Goal: Task Accomplishment & Management: Complete application form

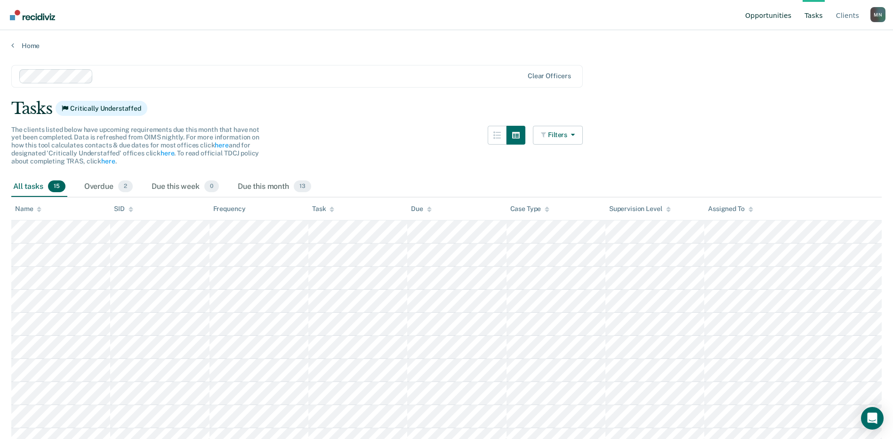
click at [776, 13] on link "Opportunities" at bounding box center [768, 15] width 50 height 30
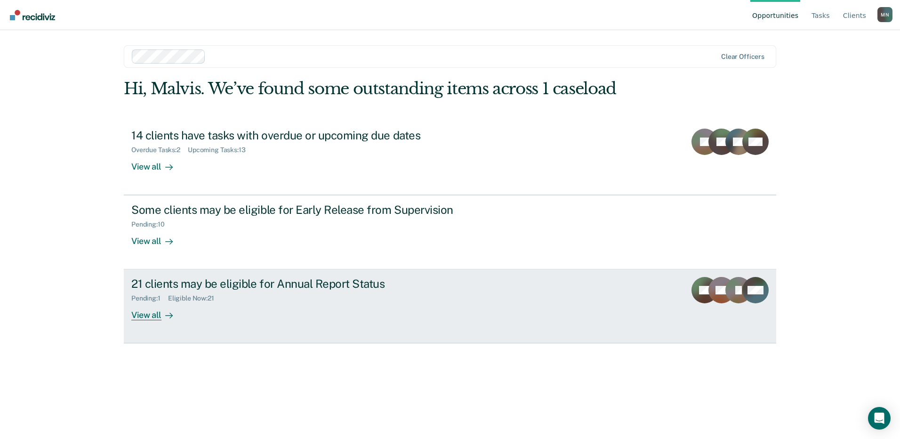
click at [210, 286] on div "21 clients may be eligible for Annual Report Status" at bounding box center [296, 284] width 330 height 14
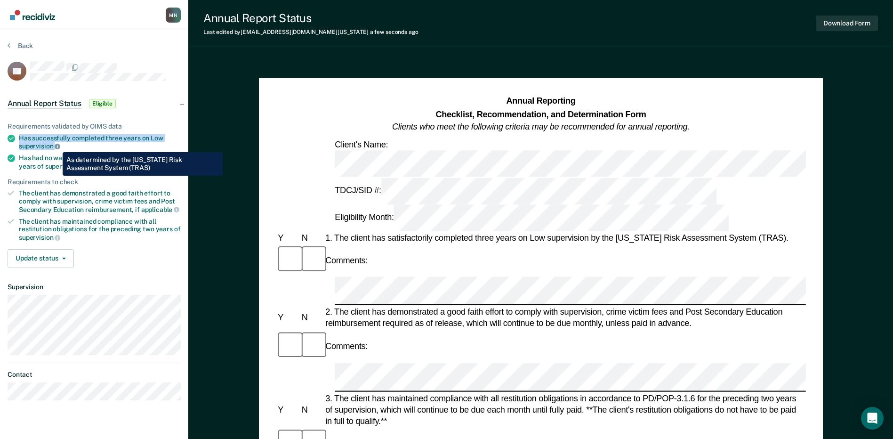
drag, startPoint x: 20, startPoint y: 134, endPoint x: 56, endPoint y: 145, distance: 37.4
click at [56, 145] on div "Has successfully completed three years on Low supervision" at bounding box center [100, 142] width 162 height 16
copy div "Has successfully completed three years on Low supervision"
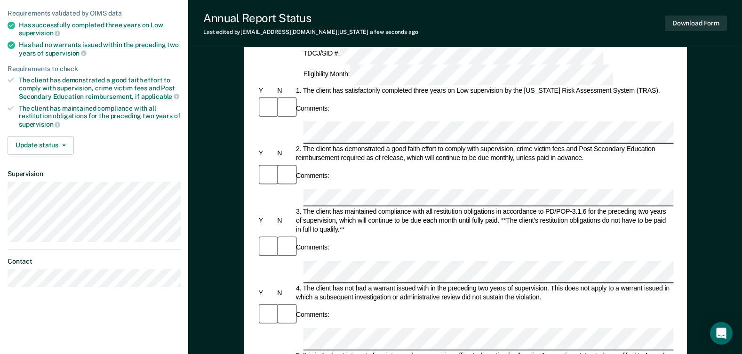
scroll to position [141, 0]
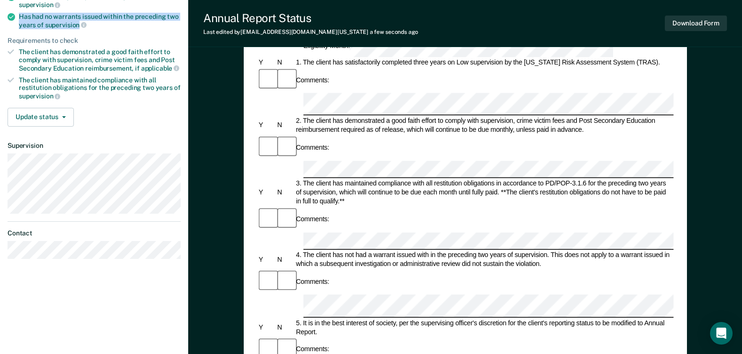
drag, startPoint x: 19, startPoint y: 16, endPoint x: 78, endPoint y: 24, distance: 59.9
click at [78, 24] on div "Has had no warrants issued within the preceding two years of supervision" at bounding box center [100, 21] width 162 height 16
copy div "Has had no warrants issued within the preceding two years of supervision"
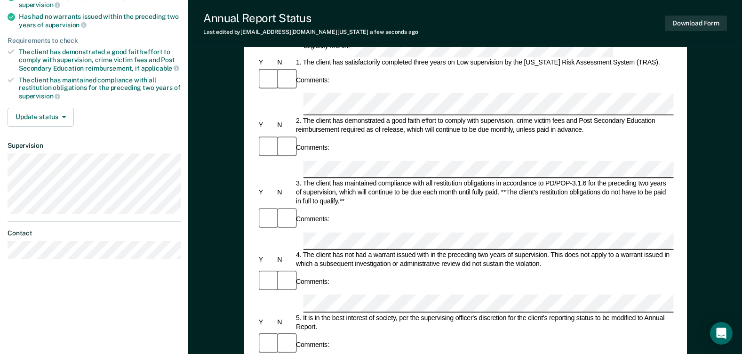
click at [535, 314] on div "5. It is in the best interest of society, per the supervising officer's discret…" at bounding box center [484, 323] width 379 height 18
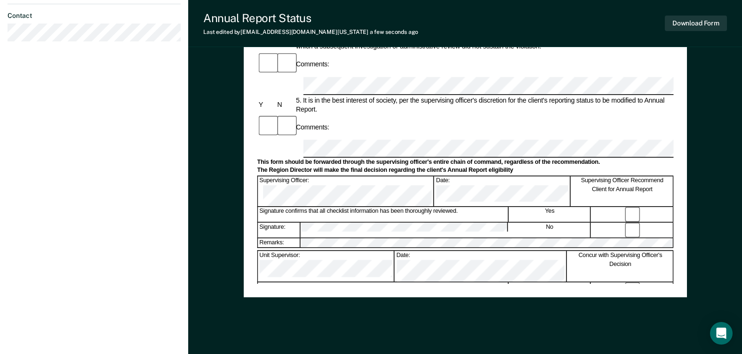
scroll to position [376, 0]
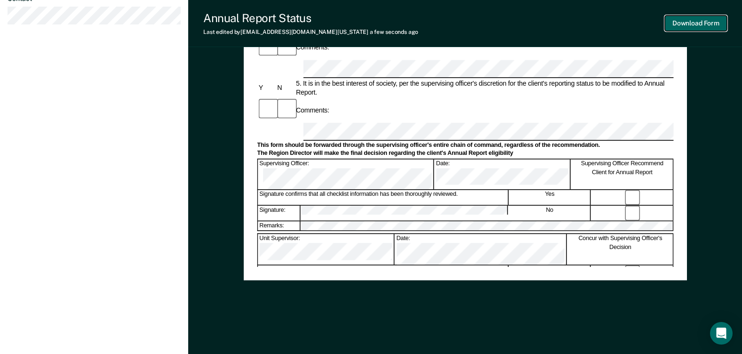
click at [704, 21] on button "Download Form" at bounding box center [696, 24] width 62 height 16
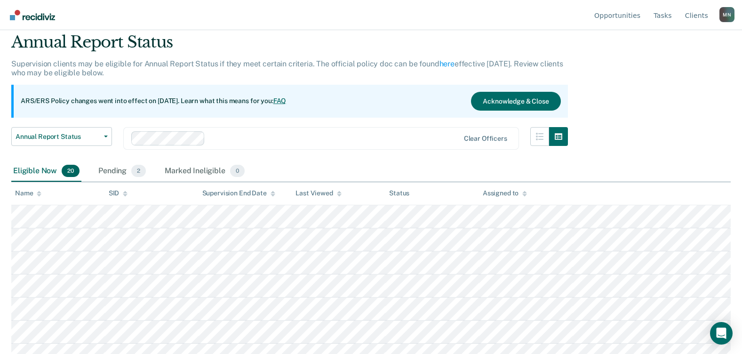
scroll to position [94, 0]
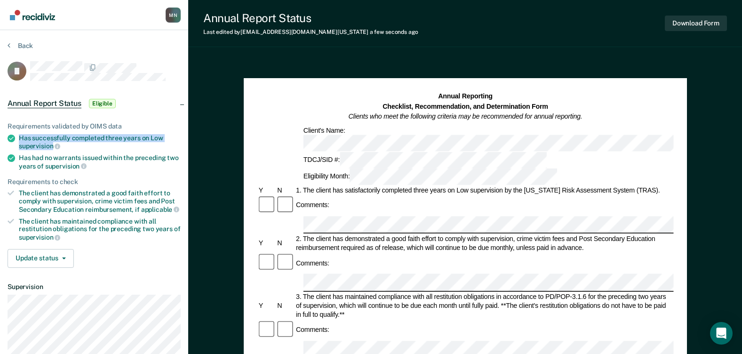
drag, startPoint x: 19, startPoint y: 137, endPoint x: 52, endPoint y: 146, distance: 34.3
click at [52, 146] on div "Has successfully completed three years on Low supervision" at bounding box center [100, 142] width 162 height 16
copy div "Has successfully completed three years on Low supervision"
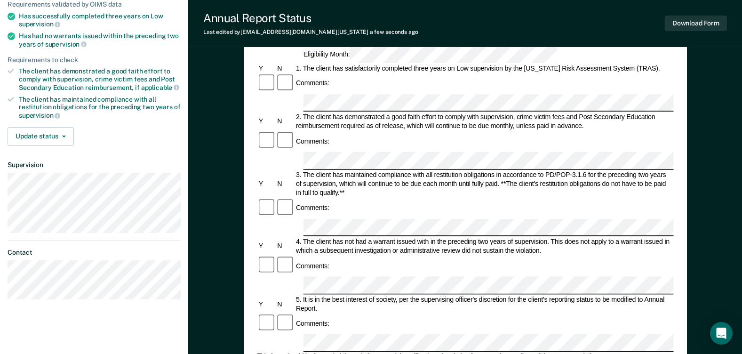
scroll to position [141, 0]
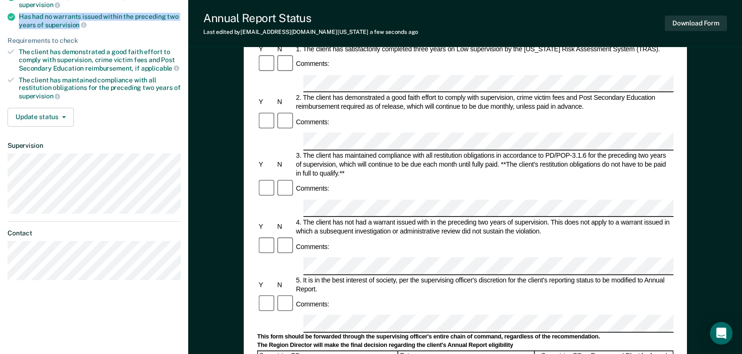
drag, startPoint x: 19, startPoint y: 16, endPoint x: 78, endPoint y: 25, distance: 60.1
click at [78, 25] on div "Has had no warrants issued within the preceding two years of supervision" at bounding box center [100, 21] width 162 height 16
copy div "Has had no warrants issued within the preceding two years of supervision"
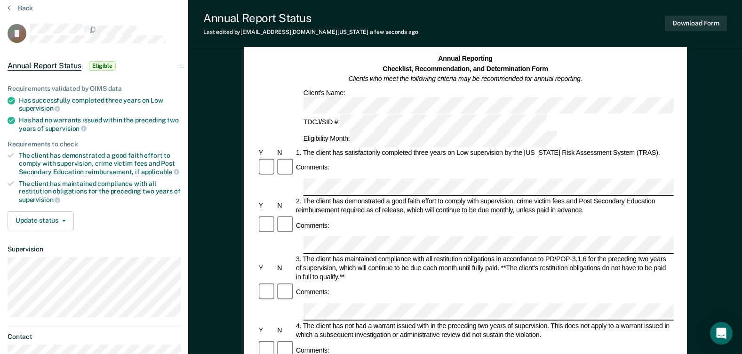
scroll to position [0, 0]
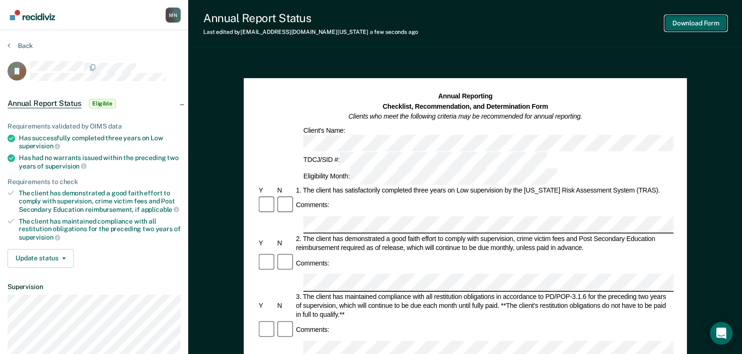
click at [687, 20] on button "Download Form" at bounding box center [696, 24] width 62 height 16
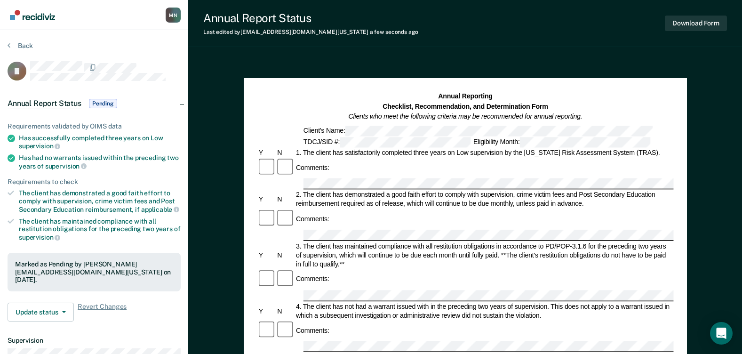
drag, startPoint x: 135, startPoint y: 2, endPoint x: 595, endPoint y: 33, distance: 461.0
click at [595, 33] on div "Annual Report Status Last edited by [PERSON_NAME][EMAIL_ADDRESS][DOMAIN_NAME][U…" at bounding box center [465, 23] width 554 height 47
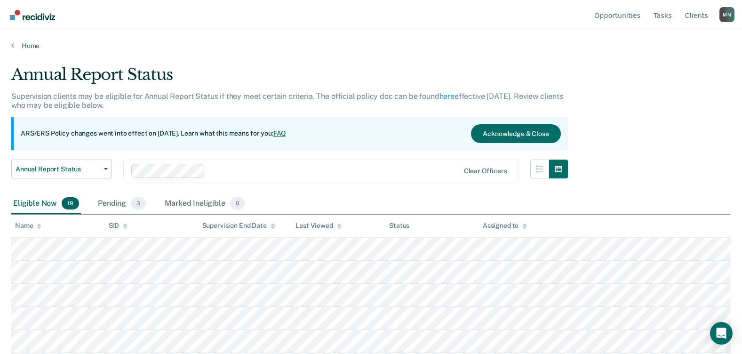
scroll to position [94, 0]
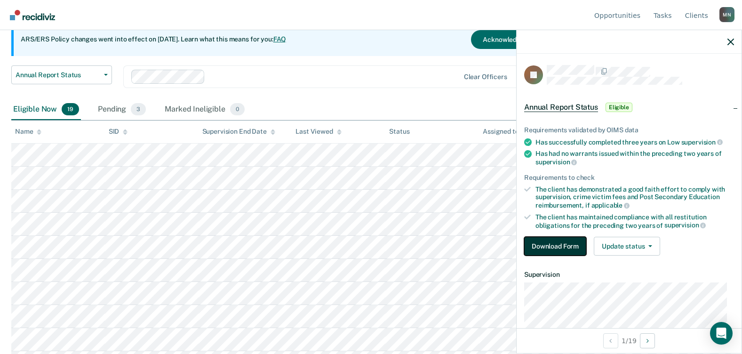
click at [554, 243] on button "Download Form" at bounding box center [555, 246] width 62 height 19
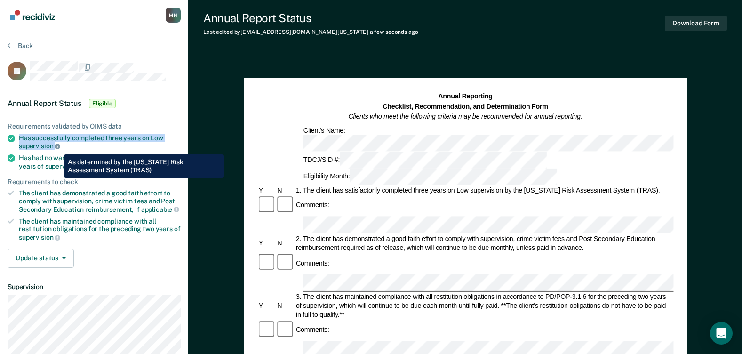
drag, startPoint x: 19, startPoint y: 137, endPoint x: 57, endPoint y: 147, distance: 39.6
click at [57, 147] on div "Has successfully completed three years on Low supervision" at bounding box center [100, 142] width 162 height 16
copy div "Has successfully completed three years on Low supervision"
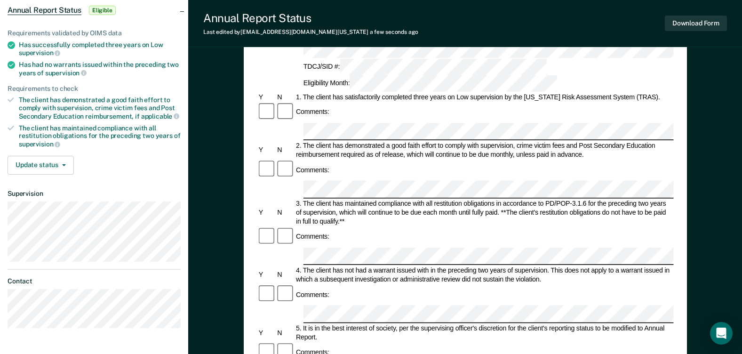
scroll to position [94, 0]
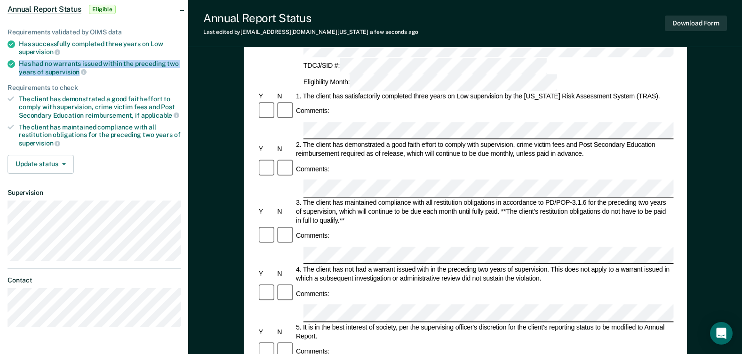
drag, startPoint x: 18, startPoint y: 62, endPoint x: 77, endPoint y: 75, distance: 60.2
click at [77, 75] on li "Has had no warrants issued within the preceding two years of supervision" at bounding box center [94, 68] width 173 height 16
copy div "Has had no warrants issued within the preceding two years of supervision"
click at [364, 341] on div "Comments:" at bounding box center [465, 351] width 417 height 20
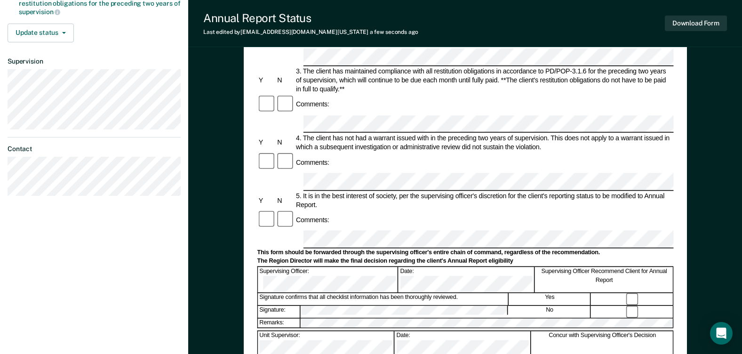
scroll to position [235, 0]
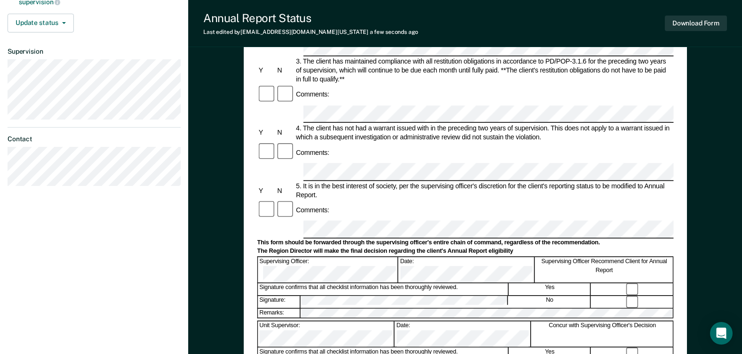
click at [527, 124] on form "Annual Reporting Checklist, Recommendation, and Determination Form Clients who …" at bounding box center [465, 220] width 417 height 728
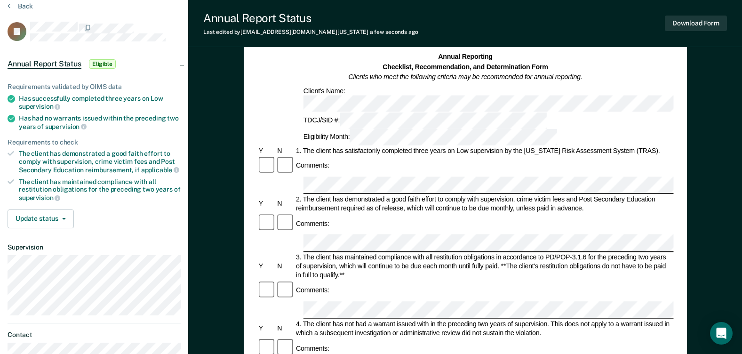
scroll to position [0, 0]
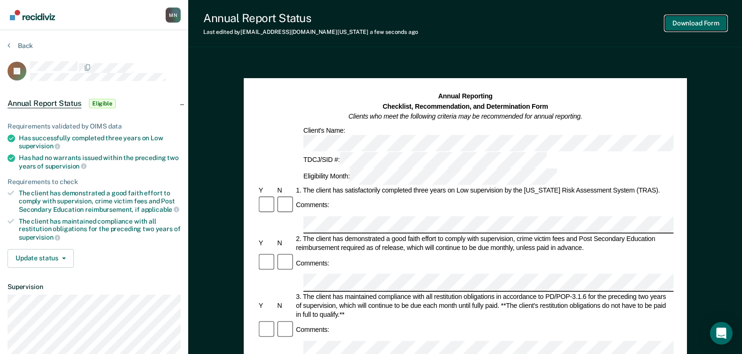
click at [685, 21] on button "Download Form" at bounding box center [696, 24] width 62 height 16
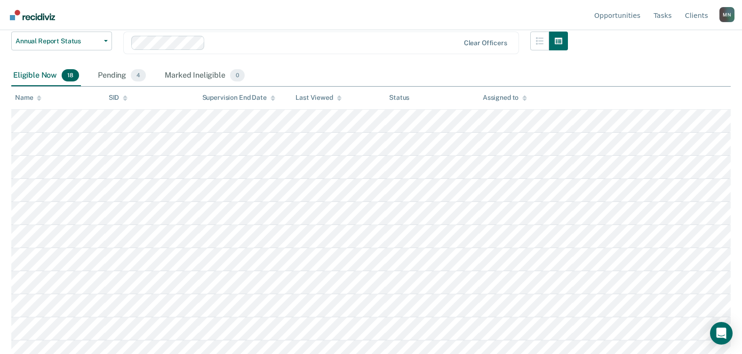
scroll to position [141, 0]
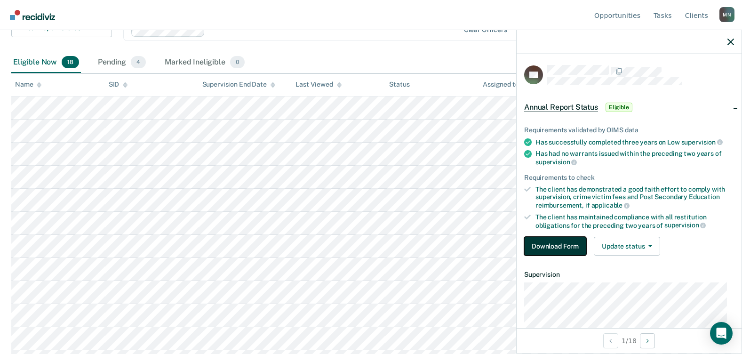
click at [562, 244] on button "Download Form" at bounding box center [555, 246] width 62 height 19
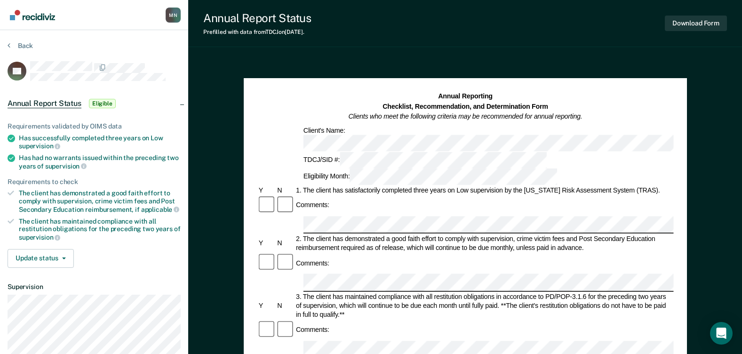
scroll to position [47, 0]
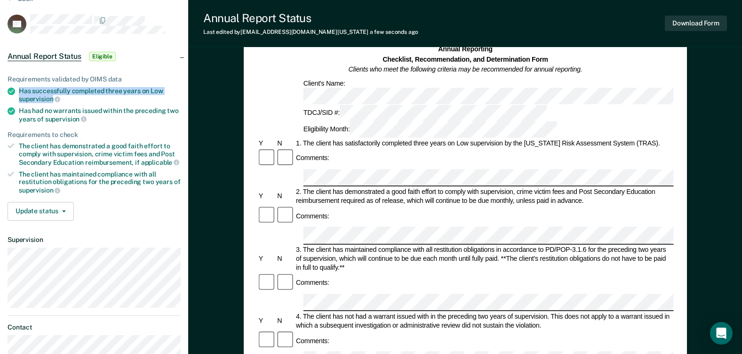
drag, startPoint x: 19, startPoint y: 86, endPoint x: 52, endPoint y: 100, distance: 35.2
click at [52, 100] on div "Has successfully completed three years on Low supervision" at bounding box center [100, 95] width 162 height 16
copy div "Has successfully completed three years on Low supervision"
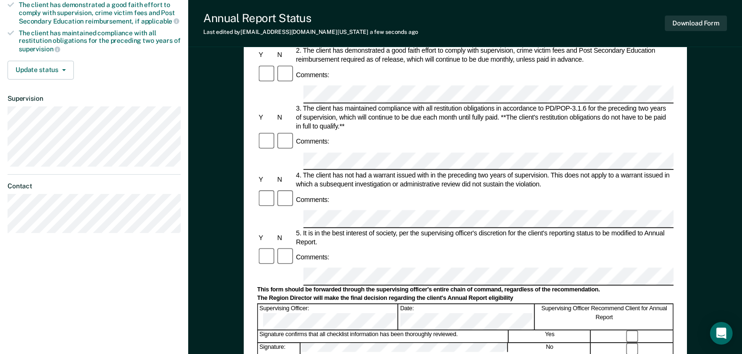
scroll to position [141, 0]
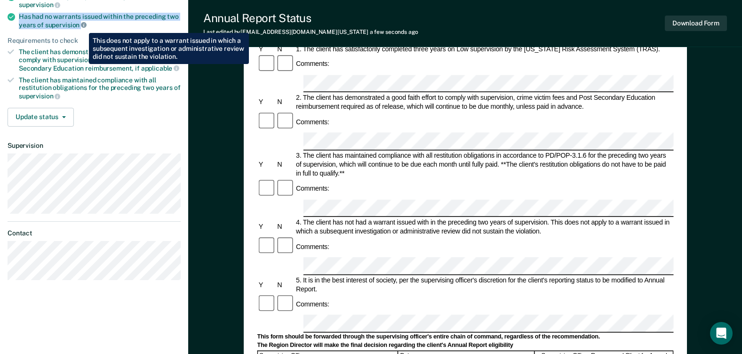
drag, startPoint x: 19, startPoint y: 16, endPoint x: 82, endPoint y: 26, distance: 63.4
click at [82, 26] on div "Has had no warrants issued within the preceding two years of supervision" at bounding box center [100, 21] width 162 height 16
copy div "Has had no warrants issued within the preceding two years of supervision"
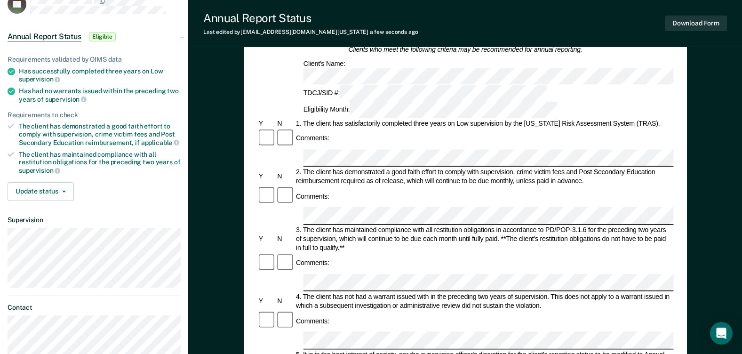
scroll to position [46, 0]
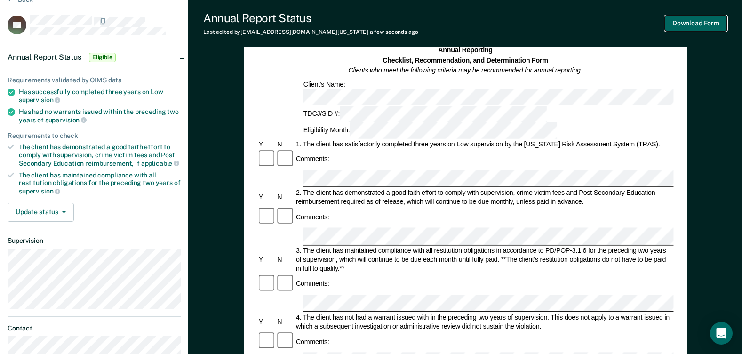
click at [689, 23] on button "Download Form" at bounding box center [696, 24] width 62 height 16
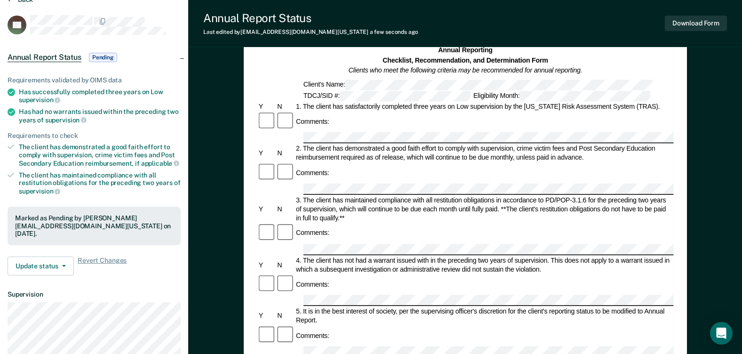
scroll to position [141, 0]
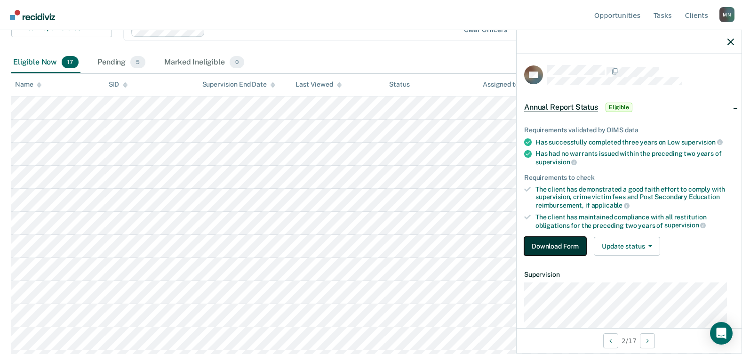
click at [560, 247] on button "Download Form" at bounding box center [555, 246] width 62 height 19
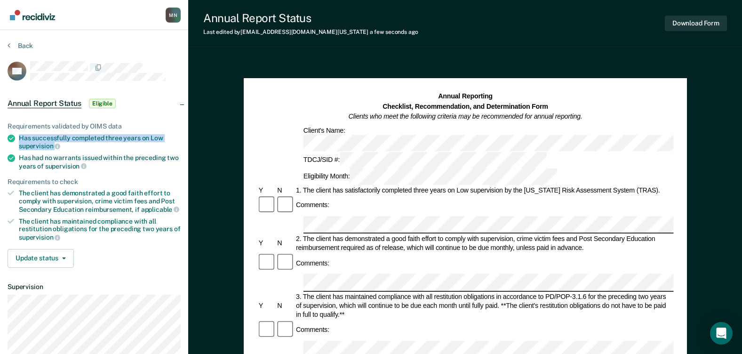
drag, startPoint x: 19, startPoint y: 136, endPoint x: 70, endPoint y: 144, distance: 51.5
click at [70, 144] on div "Has successfully completed three years on Low supervision" at bounding box center [100, 142] width 162 height 16
copy div "Has successfully completed three years on Low supervision"
click at [335, 320] on div "Comments:" at bounding box center [465, 330] width 417 height 20
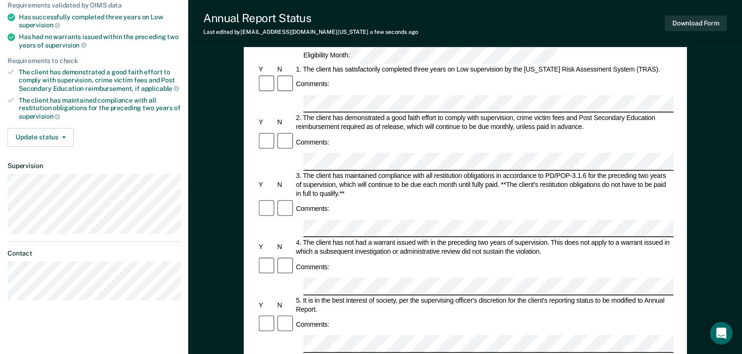
scroll to position [141, 0]
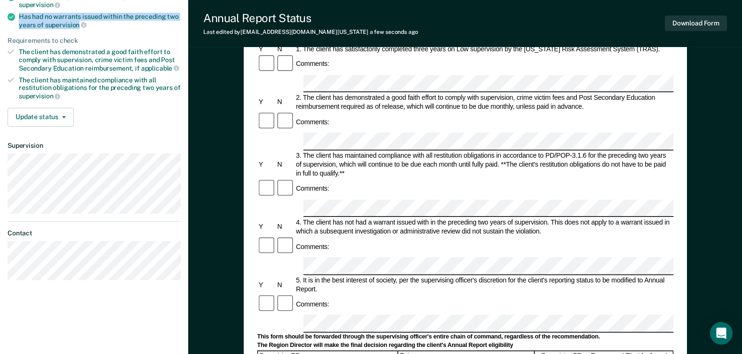
drag, startPoint x: 19, startPoint y: 16, endPoint x: 78, endPoint y: 27, distance: 59.8
click at [78, 27] on div "Has had no warrants issued within the preceding two years of supervision" at bounding box center [100, 21] width 162 height 16
copy div "Has had no warrants issued within the preceding two years of supervision"
click at [506, 233] on form "Annual Reporting Checklist, Recommendation, and Determination Form Clients who …" at bounding box center [465, 315] width 417 height 728
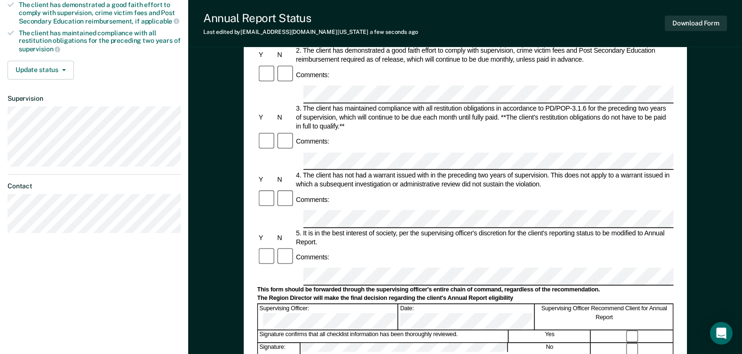
scroll to position [47, 0]
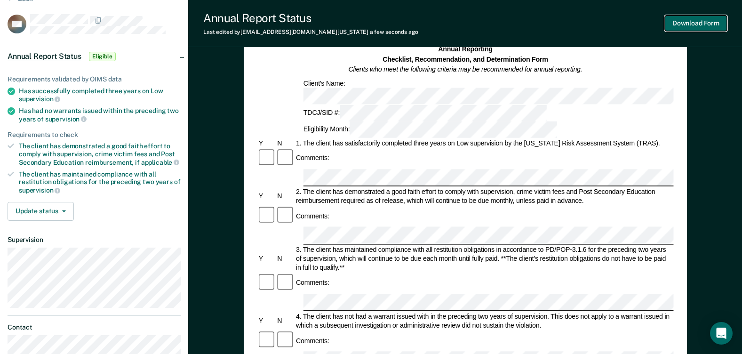
click at [702, 22] on button "Download Form" at bounding box center [696, 24] width 62 height 16
